Goal: Navigation & Orientation: Find specific page/section

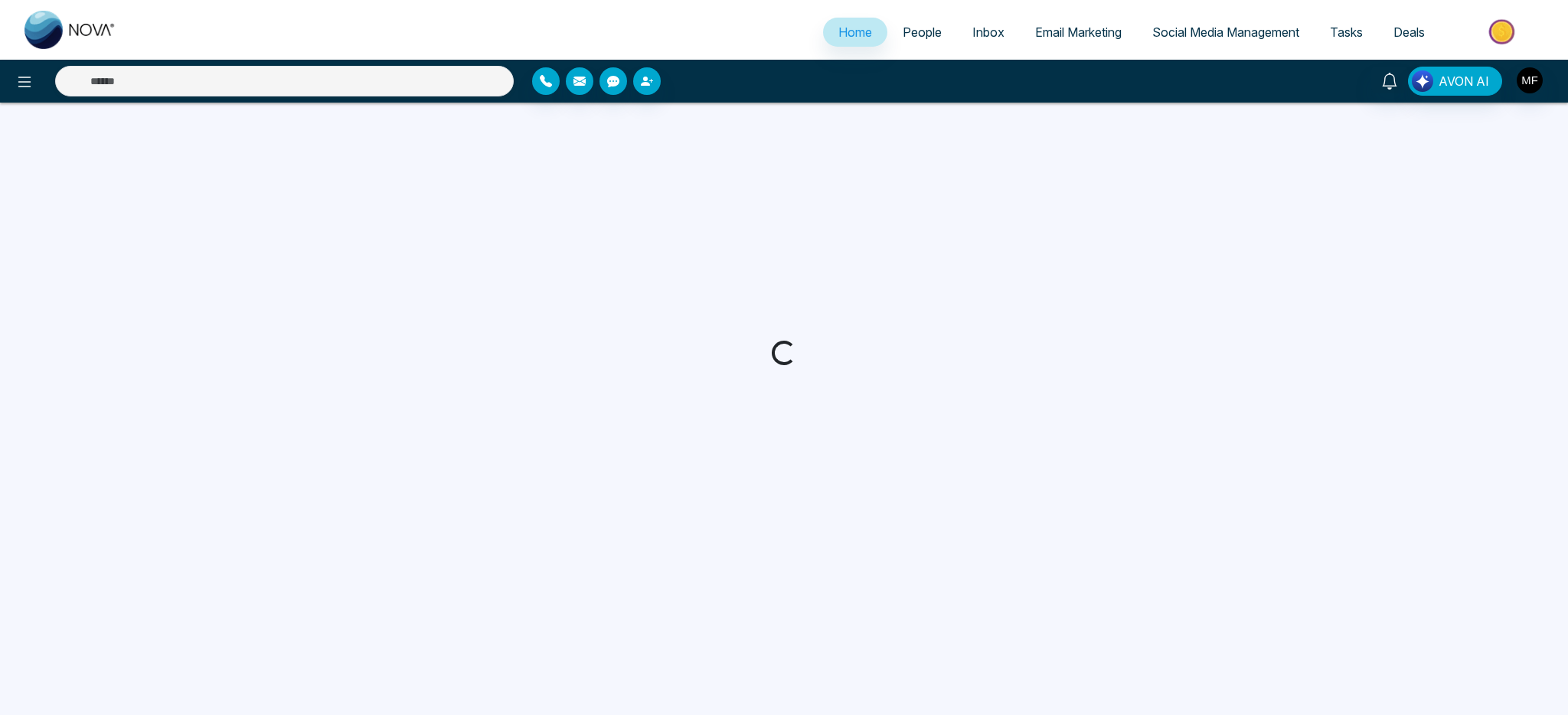
select select "*"
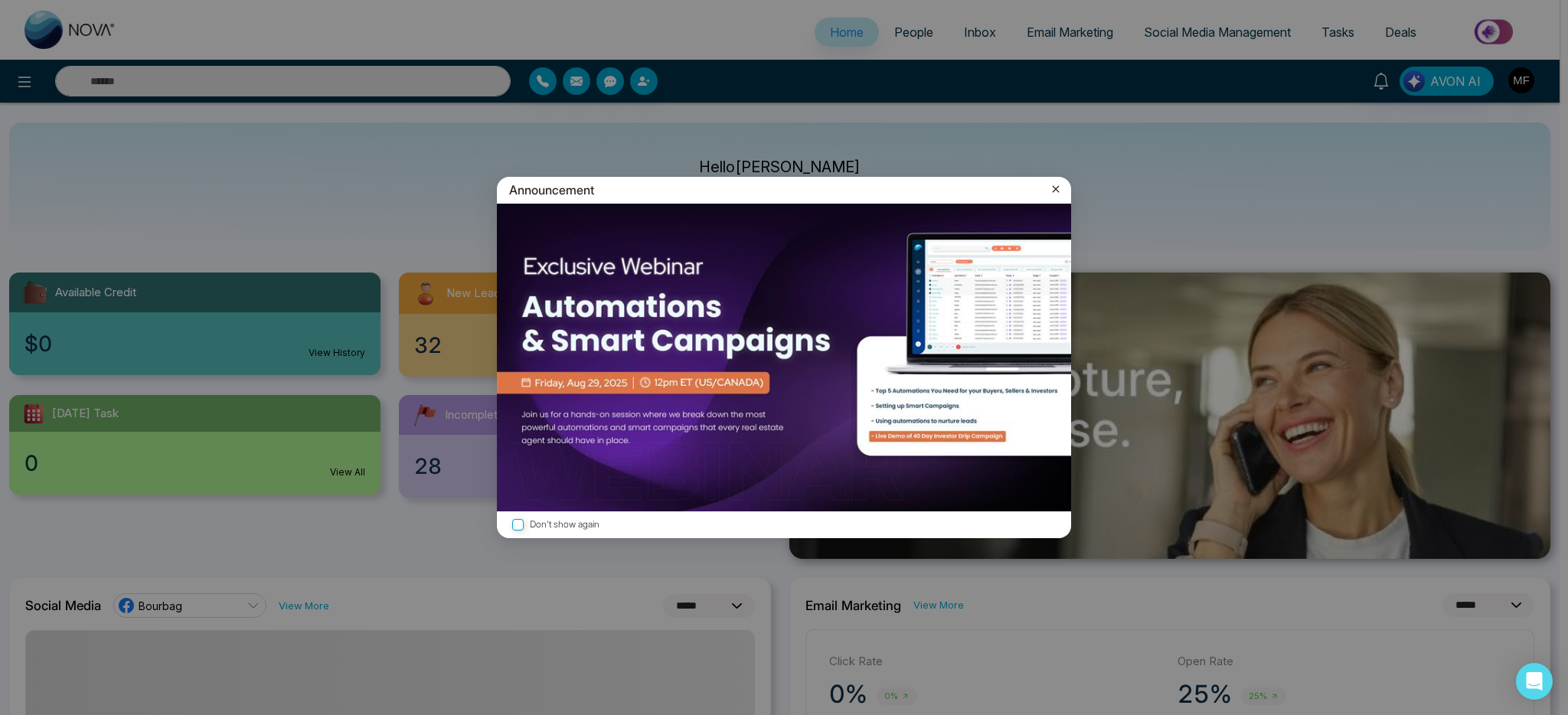
click at [1061, 192] on icon at bounding box center [1056, 189] width 15 height 15
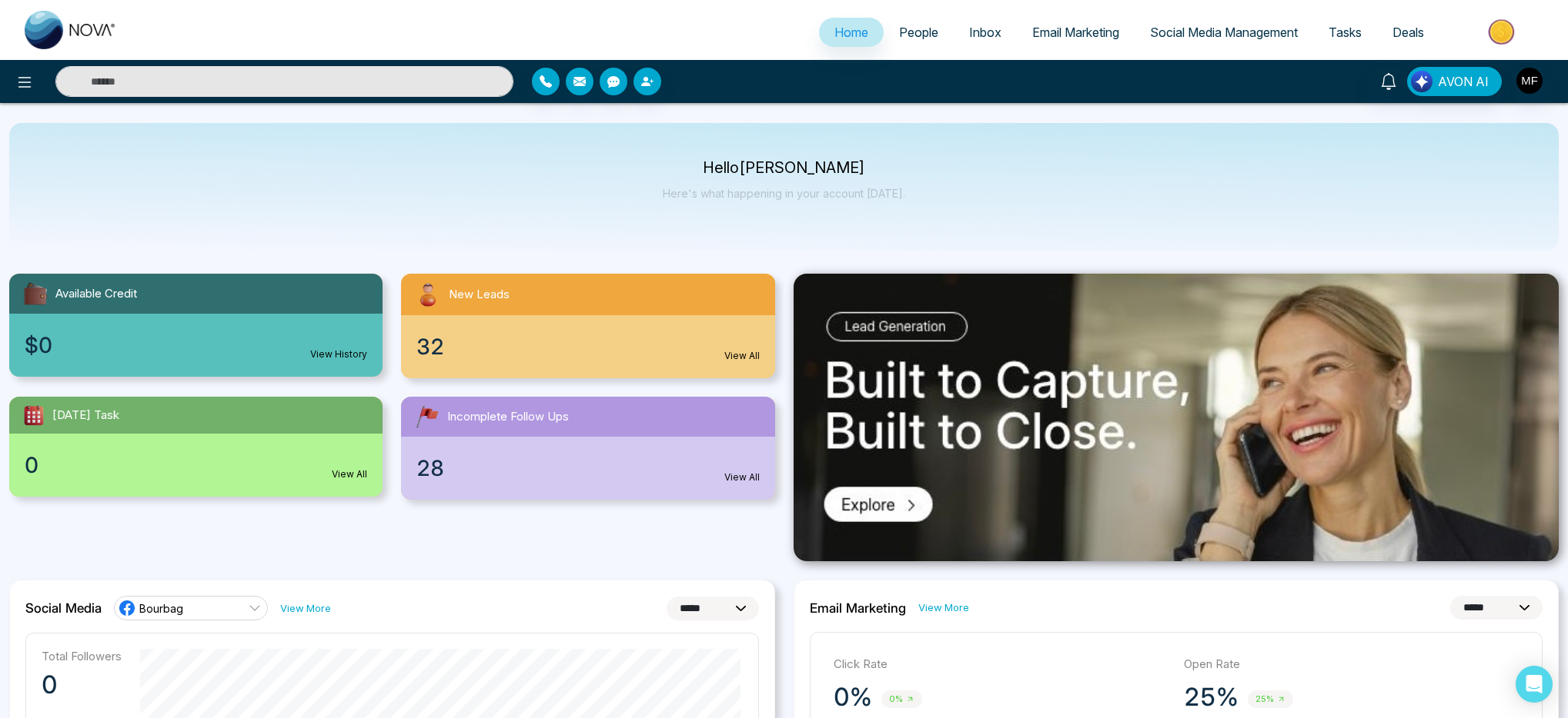
click at [750, 481] on link "View All" at bounding box center [742, 478] width 35 height 13
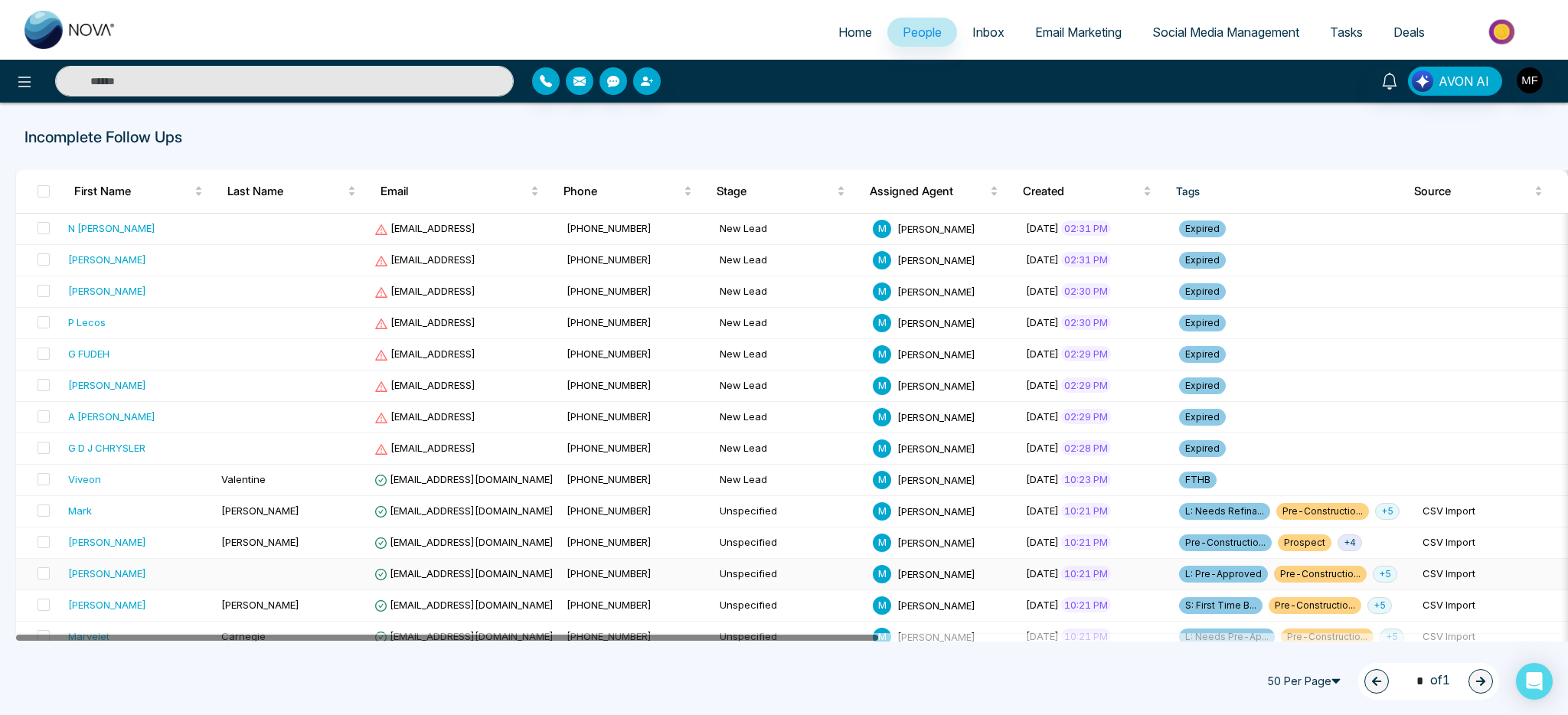
drag, startPoint x: 722, startPoint y: 636, endPoint x: 578, endPoint y: 566, distance: 160.1
click at [578, 566] on div "First Name Last Name Email Phone Stage Assigned Agent Created Tags Source Provi…" at bounding box center [791, 636] width 1552 height 932
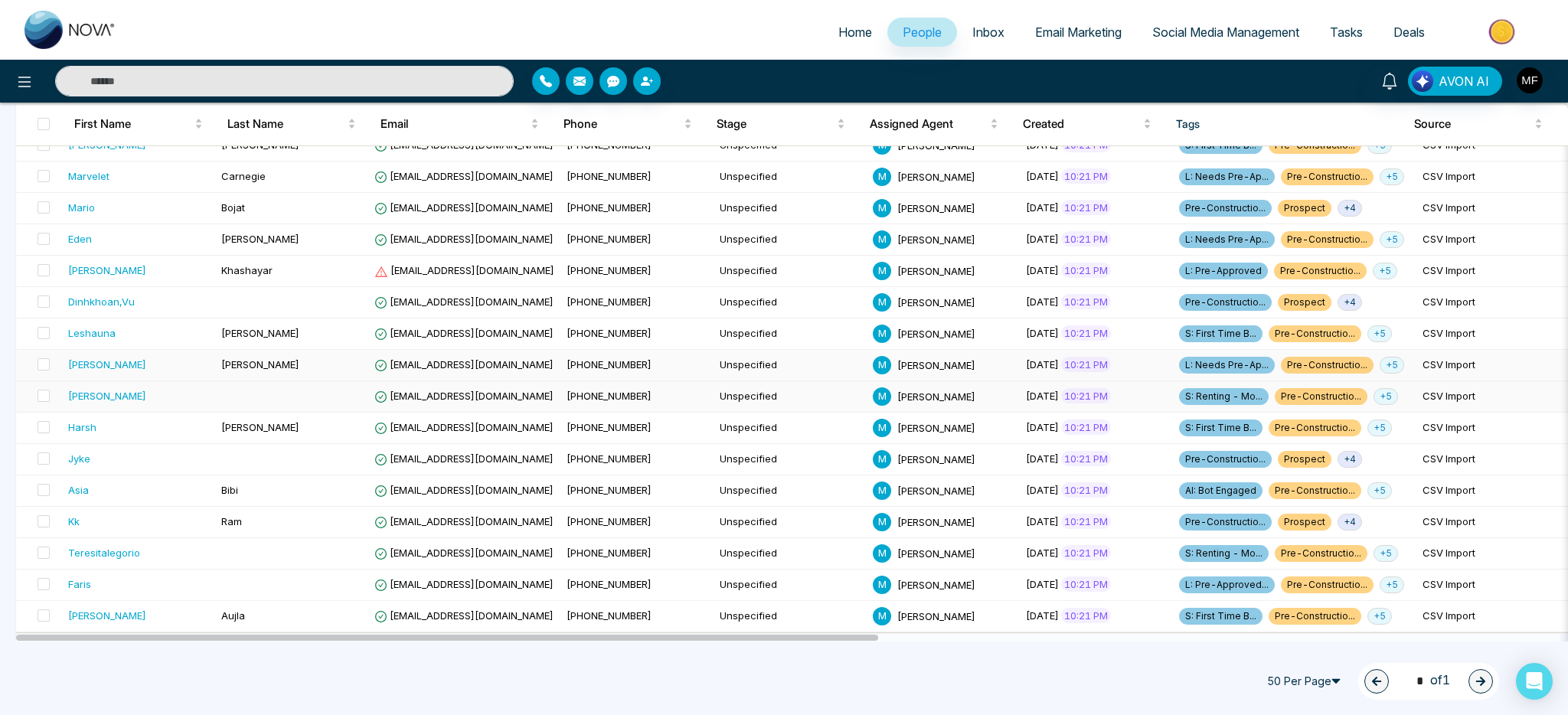
scroll to position [16, 0]
